Goal: Book appointment/travel/reservation

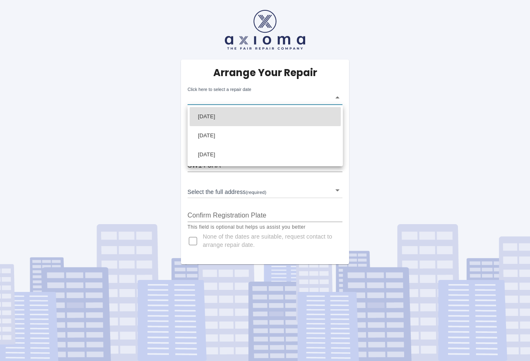
click at [337, 98] on body "Arrange Your Repair Click here to select a repair date ​ Phone Number   * 07770…" at bounding box center [265, 180] width 530 height 361
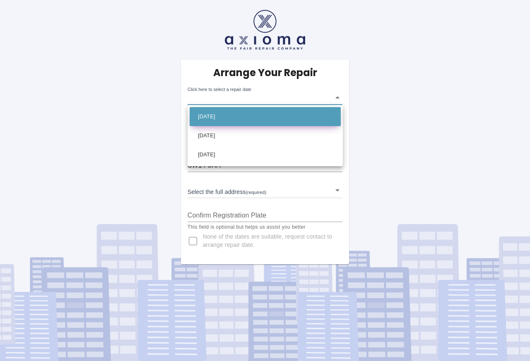
click at [234, 117] on li "Thu Sep 11 2025" at bounding box center [265, 116] width 151 height 19
type input "2025-09-11T00:00:00.000Z"
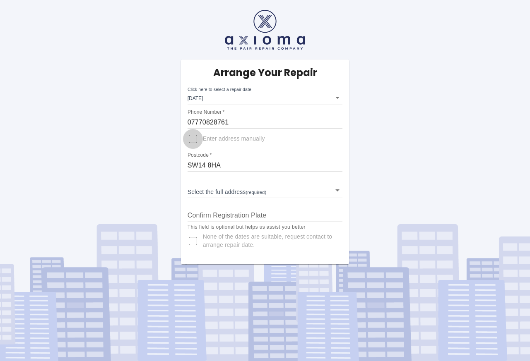
click at [194, 139] on input "Enter address manually" at bounding box center [193, 139] width 20 height 20
checkbox input "true"
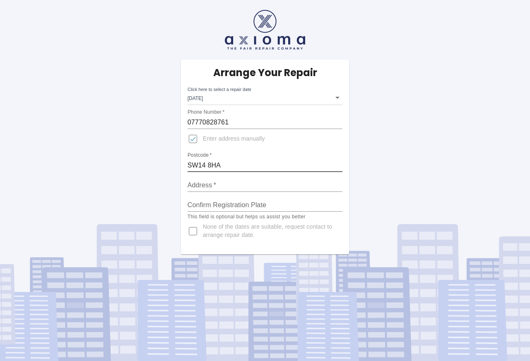
drag, startPoint x: 224, startPoint y: 165, endPoint x: 149, endPoint y: 178, distance: 76.4
click at [154, 174] on div "Arrange Your Repair Click here to select a repair date Thu Sep 11 2025 2025-09-…" at bounding box center [265, 127] width 542 height 255
click at [417, 167] on div "Arrange Your Repair Click here to select a repair date Thu Sep 11 2025 2025-09-…" at bounding box center [265, 127] width 542 height 255
drag, startPoint x: 222, startPoint y: 164, endPoint x: 146, endPoint y: 164, distance: 76.6
click at [147, 164] on div "Arrange Your Repair Click here to select a repair date Thu Sep 11 2025 2025-09-…" at bounding box center [265, 127] width 542 height 255
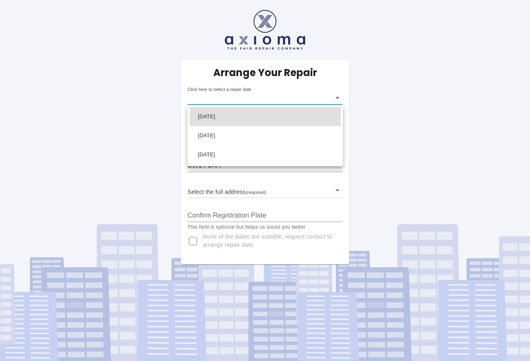
click at [338, 96] on body "Arrange Your Repair Click here to select a repair date ​ Phone Number   * 07770…" at bounding box center [265, 180] width 530 height 361
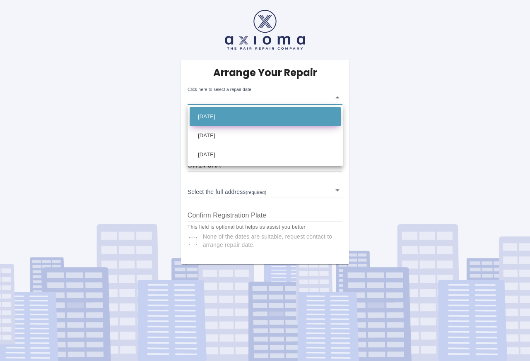
click at [226, 116] on li "Thu Sep 11 2025" at bounding box center [265, 116] width 151 height 19
type input "2025-09-11T00:00:00.000Z"
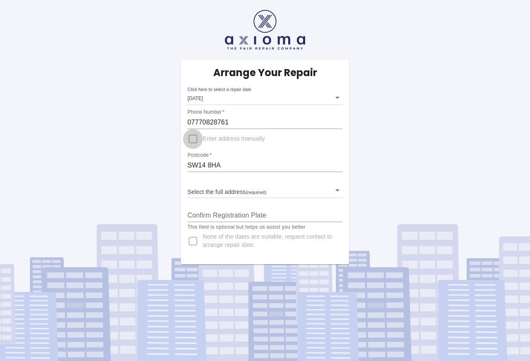
click at [193, 138] on input "Enter address manually" at bounding box center [193, 139] width 20 height 20
checkbox input "true"
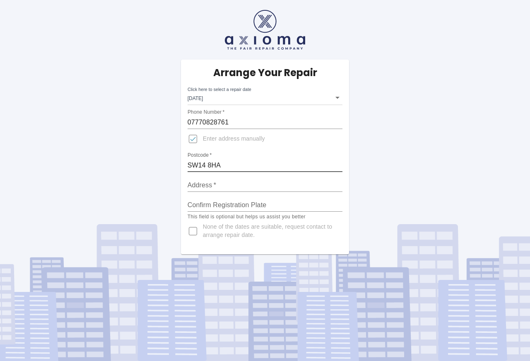
drag, startPoint x: 226, startPoint y: 164, endPoint x: 152, endPoint y: 165, distance: 74.1
click at [160, 167] on div "Arrange Your Repair Click here to select a repair date Thu Sep 11 2025 2025-09-…" at bounding box center [265, 127] width 542 height 255
type input "SW19 4TJ"
click at [228, 183] on input "Address   *" at bounding box center [264, 185] width 155 height 13
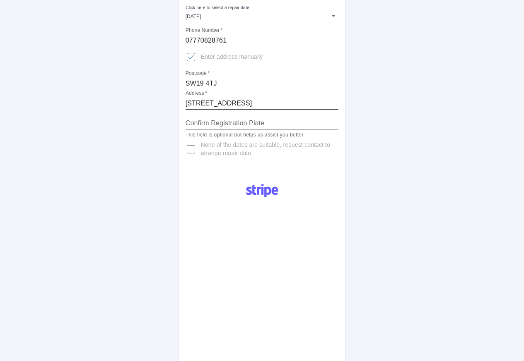
scroll to position [83, 0]
type input "5 Lauriston Road"
click at [187, 120] on input "Confirm Registration Plate" at bounding box center [261, 122] width 153 height 13
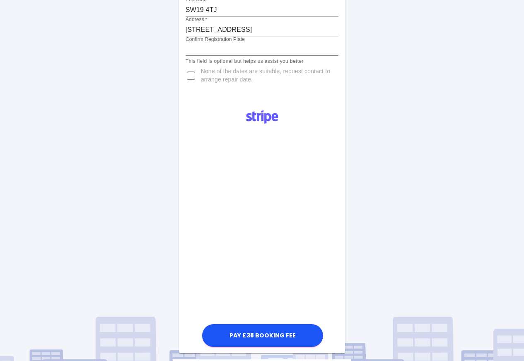
scroll to position [166, 0]
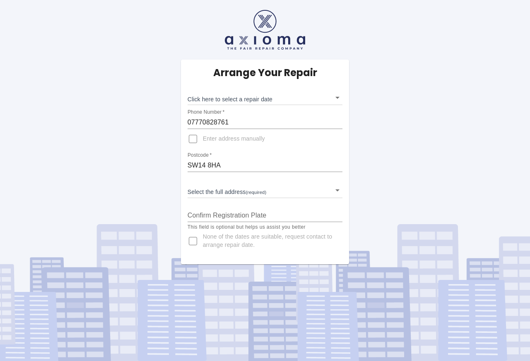
click at [243, 121] on input "07770828761" at bounding box center [264, 122] width 155 height 13
click at [198, 188] on body "Arrange Your Repair Click here to select a repair date ​ Phone Number   * 07770…" at bounding box center [265, 180] width 530 height 361
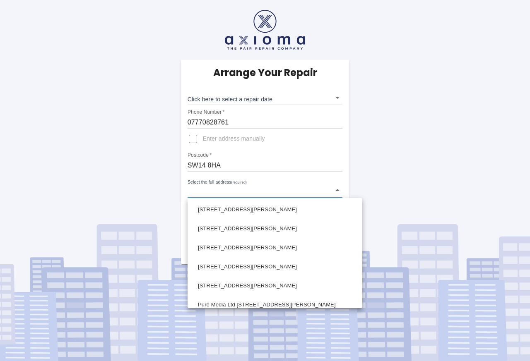
click at [217, 161] on div at bounding box center [265, 180] width 530 height 361
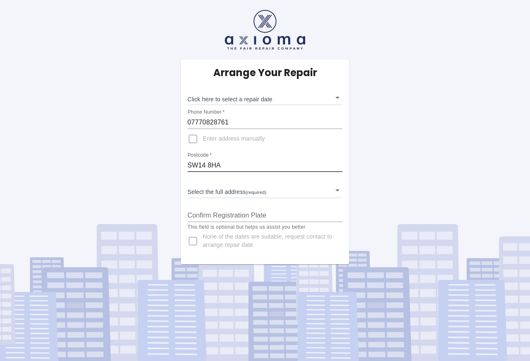
drag, startPoint x: 219, startPoint y: 163, endPoint x: 168, endPoint y: 164, distance: 51.3
click at [175, 162] on div "Arrange Your Repair Click here to select a repair date ​ Phone Number   * 07770…" at bounding box center [265, 162] width 181 height 205
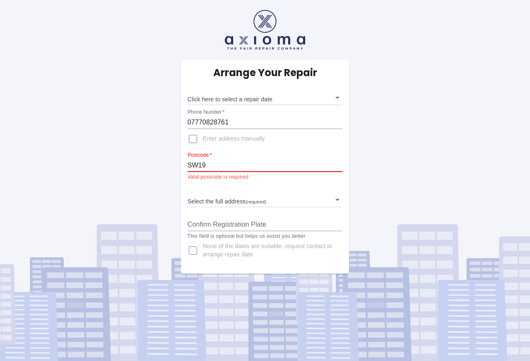
click at [210, 187] on div "Select the full address (required) ​" at bounding box center [264, 197] width 155 height 22
click at [214, 164] on input "SW19" at bounding box center [264, 165] width 155 height 13
type input "SW19 4TJ"
click at [197, 186] on div "Select the full address (required) ​" at bounding box center [264, 197] width 155 height 22
drag, startPoint x: 188, startPoint y: 122, endPoint x: 248, endPoint y: 122, distance: 59.2
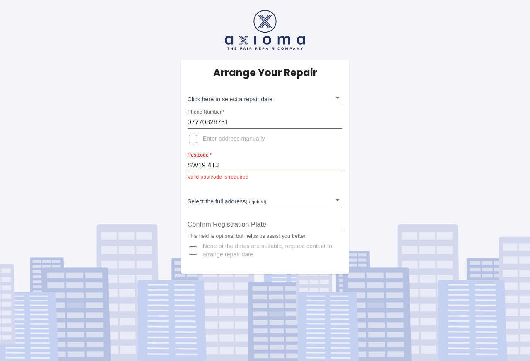
click at [248, 122] on input "07770828761" at bounding box center [264, 122] width 155 height 13
type input "07714329582"
click at [195, 187] on div "Select the full address (required) ​" at bounding box center [264, 197] width 155 height 22
click at [197, 138] on input "Enter address manually" at bounding box center [193, 139] width 20 height 20
checkbox input "true"
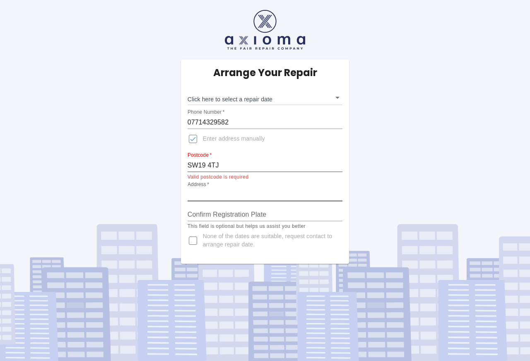
click at [224, 191] on input "Address   *" at bounding box center [264, 194] width 155 height 13
type input "5 Lauriston Road"
click at [337, 95] on body "Arrange Your Repair Click here to select a repair date ​ Phone Number   * 07714…" at bounding box center [265, 180] width 530 height 361
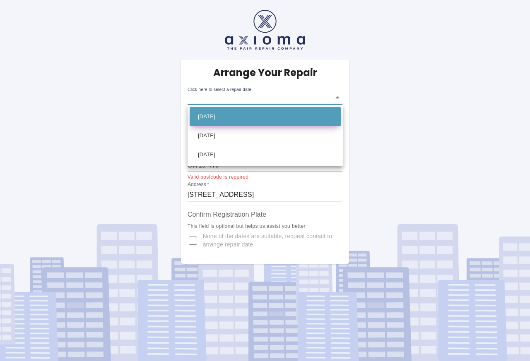
click at [236, 113] on li "Thu Sep 11 2025" at bounding box center [265, 116] width 151 height 19
type input "2025-09-11T00:00:00.000Z"
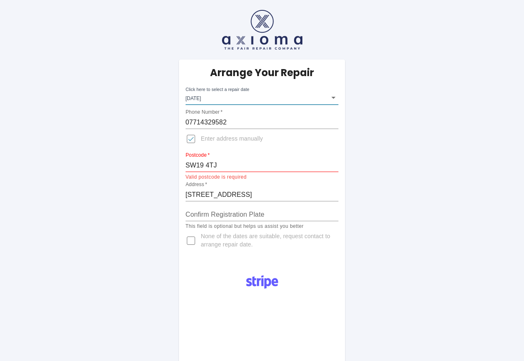
click at [193, 215] on input "Confirm Registration Plate" at bounding box center [261, 214] width 153 height 13
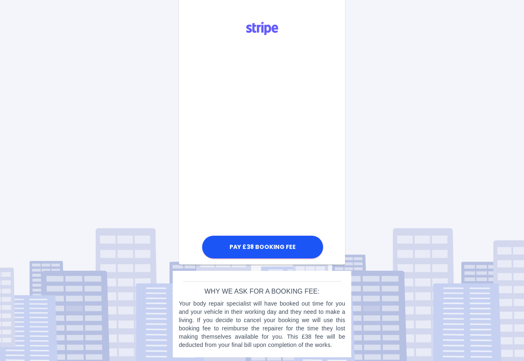
scroll to position [256, 0]
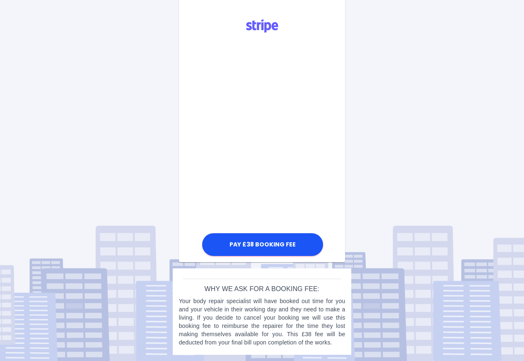
type input "RE72 MJJ"
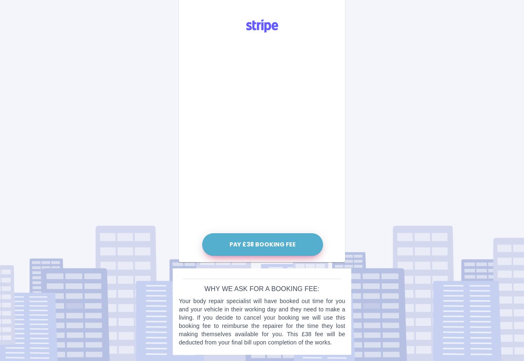
click at [271, 246] on button "Pay £38 Booking Fee" at bounding box center [262, 244] width 121 height 23
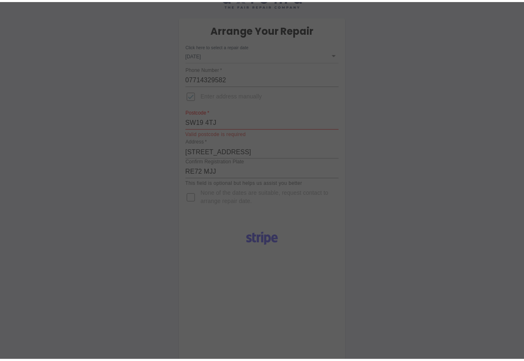
scroll to position [83, 0]
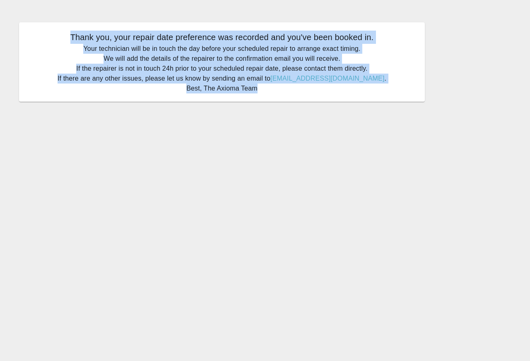
drag, startPoint x: 71, startPoint y: 35, endPoint x: 384, endPoint y: 90, distance: 317.7
click at [384, 90] on div "Thank you, your repair date preference was recorded and you've been booked in. …" at bounding box center [222, 61] width 406 height 79
click at [363, 162] on main "Thank you, your repair date preference was recorded and you've been booked in. …" at bounding box center [265, 180] width 530 height 361
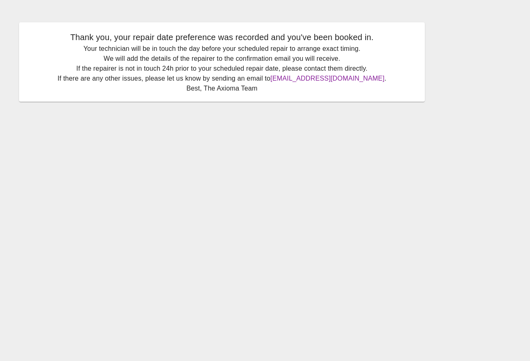
click at [313, 79] on link "[EMAIL_ADDRESS][DOMAIN_NAME]" at bounding box center [327, 78] width 114 height 7
click at [230, 128] on main "Thank you, your repair date preference was recorded and you've been booked in. …" at bounding box center [265, 180] width 530 height 361
drag, startPoint x: 290, startPoint y: 77, endPoint x: 370, endPoint y: 79, distance: 79.9
click at [370, 79] on p "Your technician will be in touch the day before your scheduled repair to arrang…" at bounding box center [221, 69] width 389 height 50
copy p "[EMAIL_ADDRESS][DOMAIN_NAME] ."
